Goal: Task Accomplishment & Management: Manage account settings

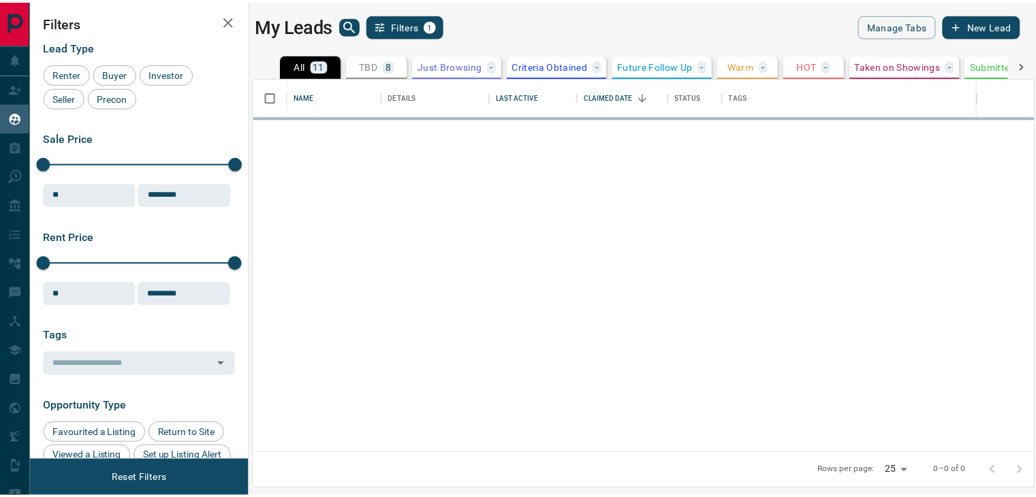
scroll to position [365, 779]
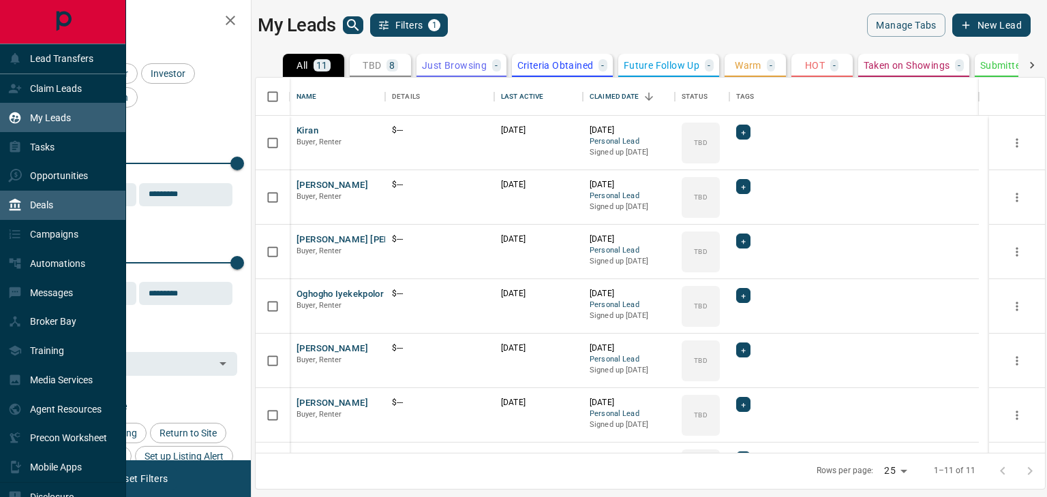
click at [46, 208] on p "Deals" at bounding box center [41, 205] width 23 height 11
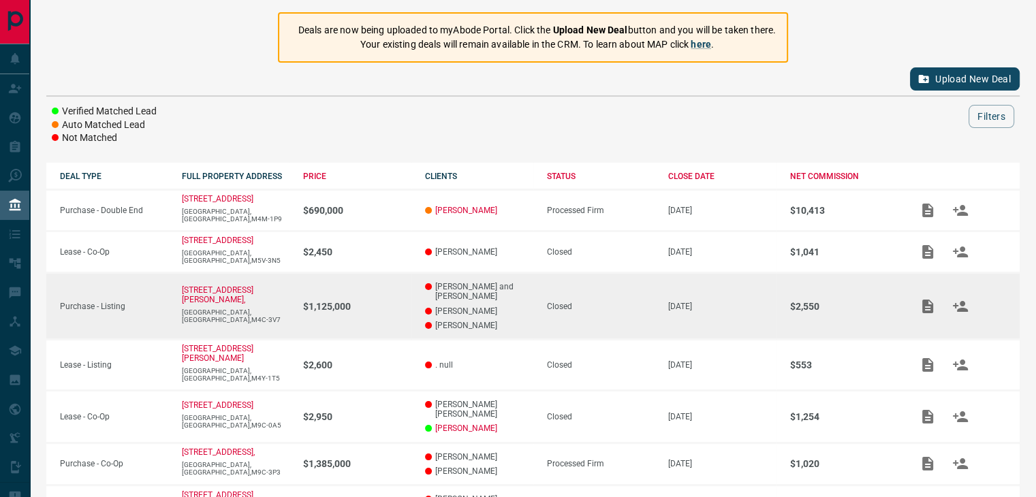
scroll to position [101, 0]
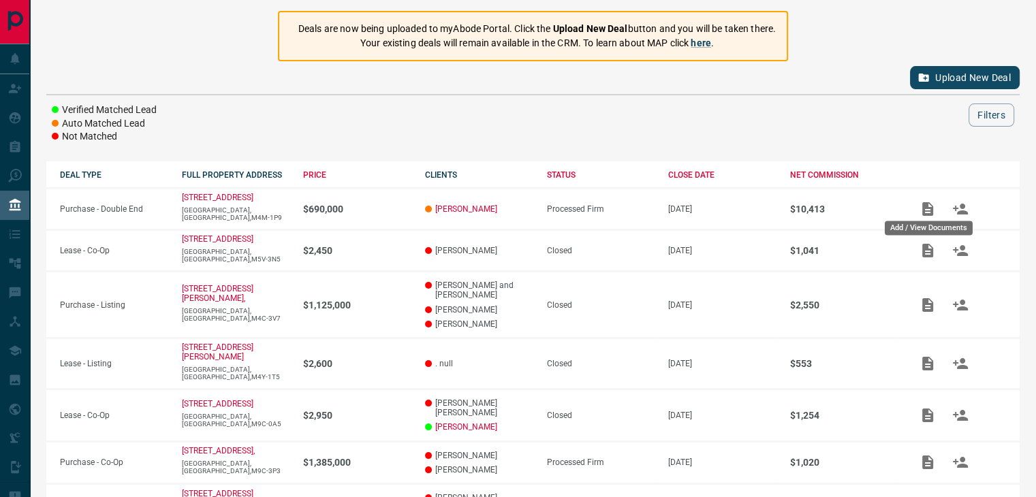
click at [926, 211] on div "Add / View Documents" at bounding box center [929, 223] width 91 height 25
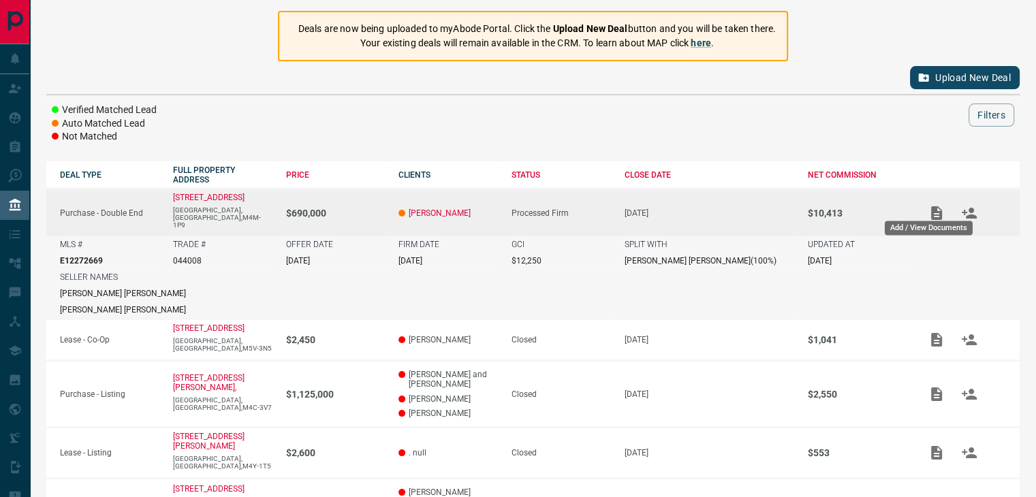
drag, startPoint x: 926, startPoint y: 211, endPoint x: 925, endPoint y: 202, distance: 8.2
click at [931, 206] on icon "Add / View Documents" at bounding box center [936, 213] width 11 height 14
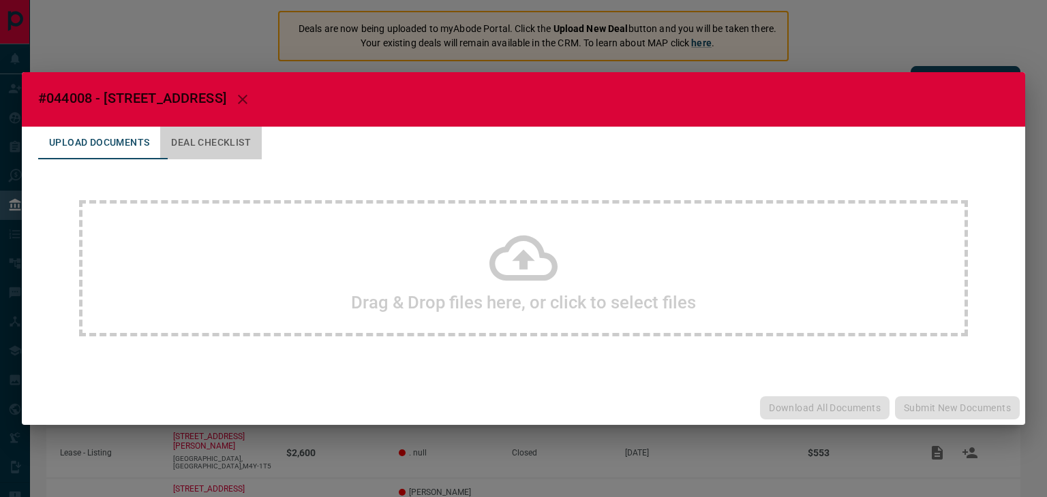
click at [228, 138] on button "Deal Checklist" at bounding box center [211, 143] width 102 height 33
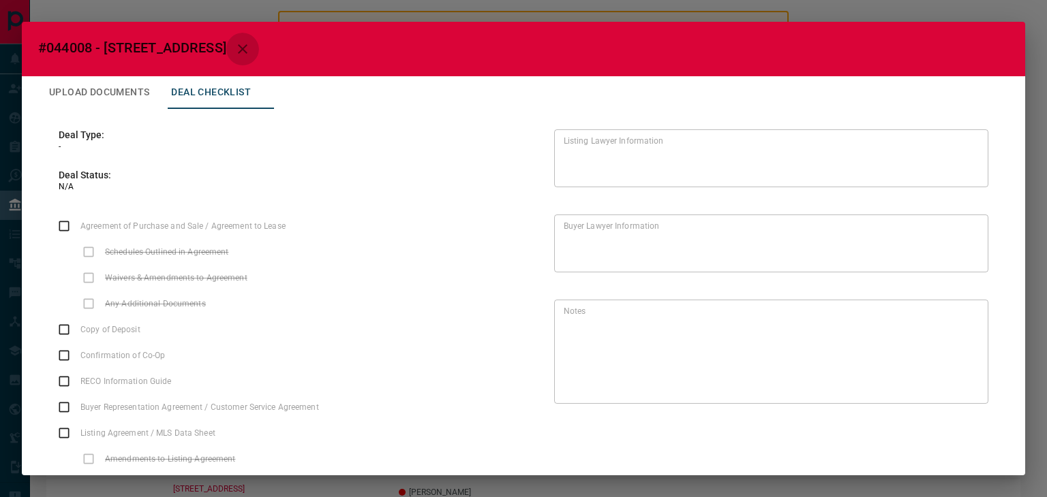
click at [234, 48] on icon "button" at bounding box center [242, 49] width 16 height 16
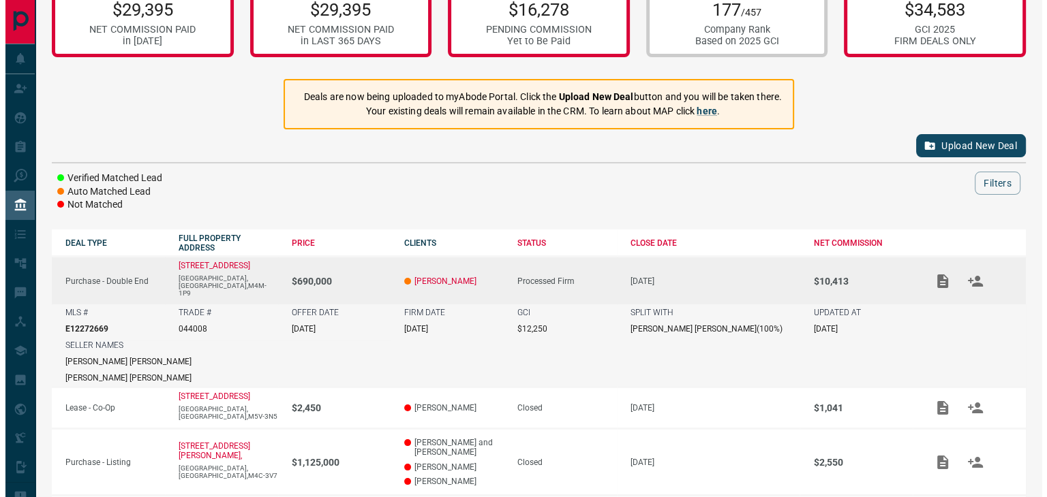
scroll to position [32, 0]
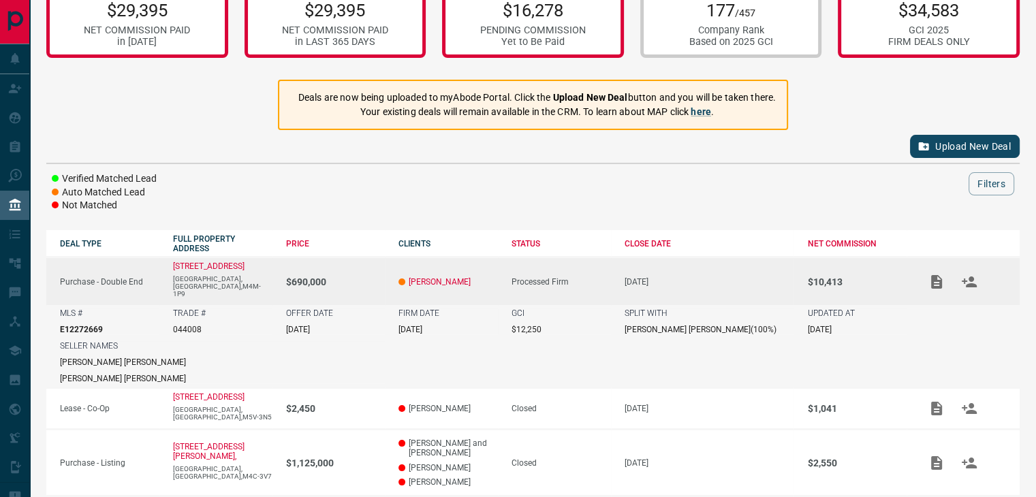
click at [703, 211] on div "Verified Matched Lead Auto Matched Lead Not Matched Filters" at bounding box center [533, 192] width 974 height 40
click at [931, 276] on icon "Add / View Documents" at bounding box center [936, 282] width 11 height 14
